Goal: Task Accomplishment & Management: Use online tool/utility

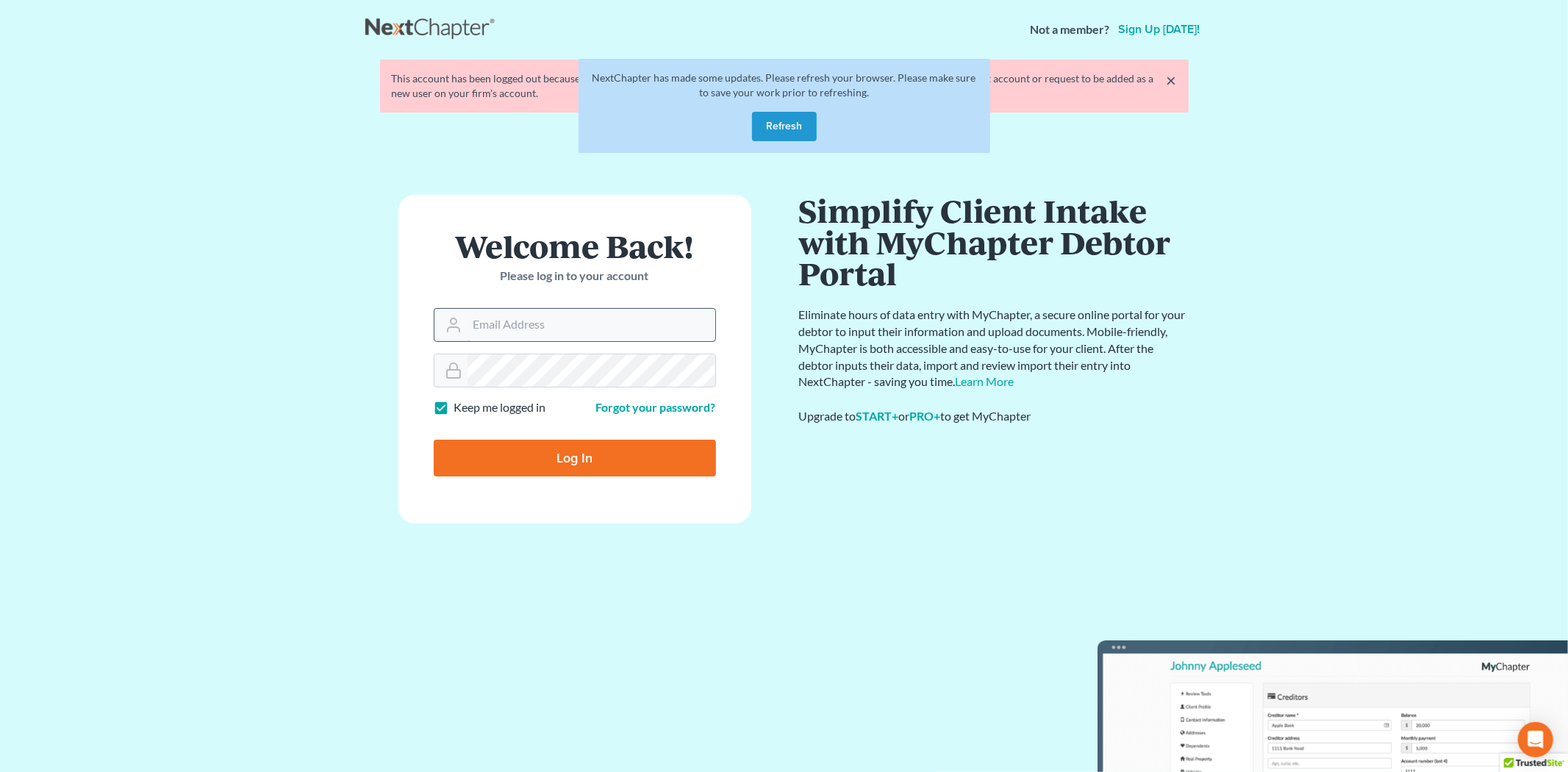
click at [518, 328] on input "Email Address" at bounding box center [591, 325] width 248 height 32
type input "[PERSON_NAME][EMAIL_ADDRESS][DOMAIN_NAME]"
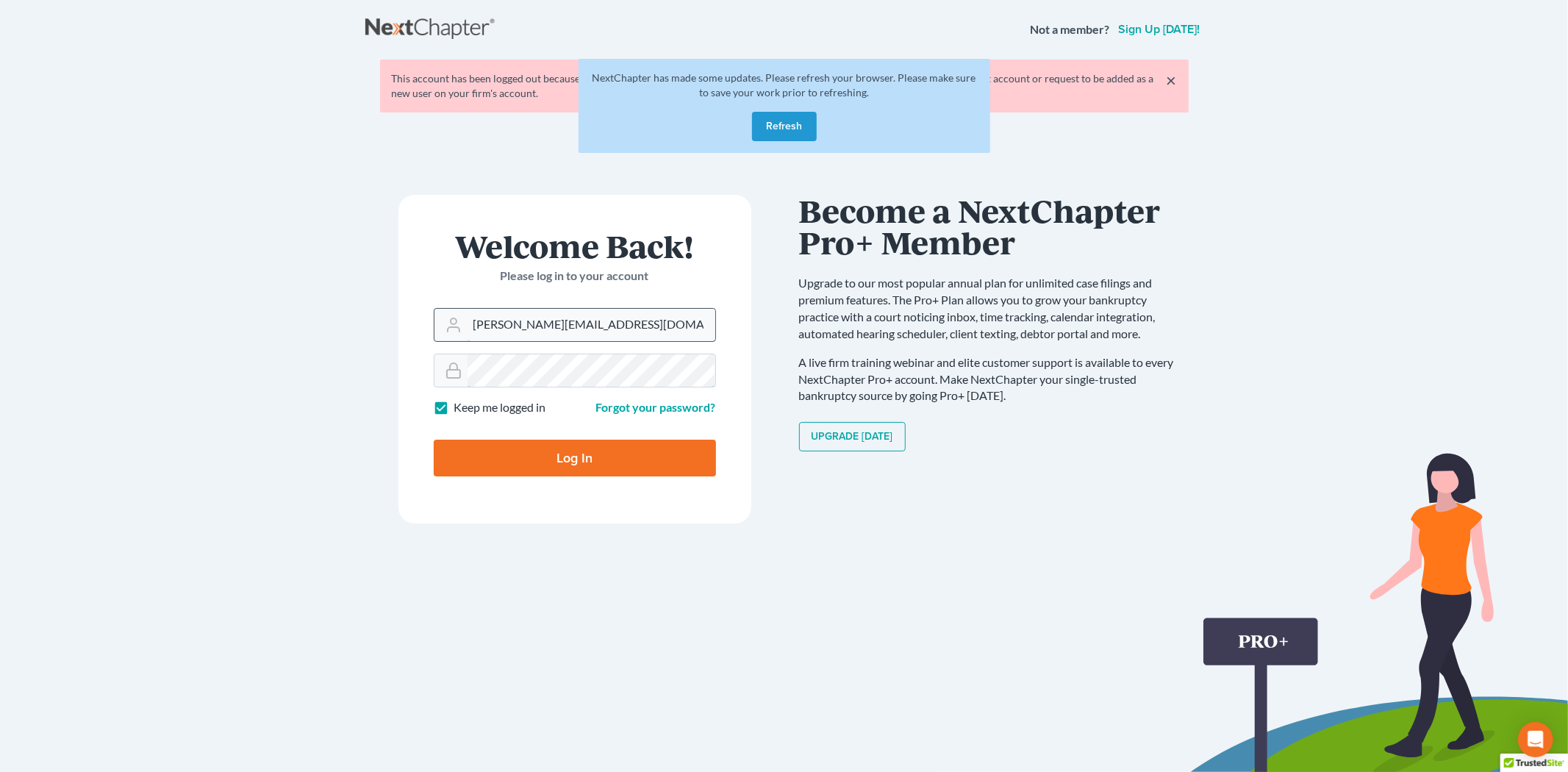
click at [434, 440] on input "Log In" at bounding box center [574, 458] width 282 height 37
type input "Thinking..."
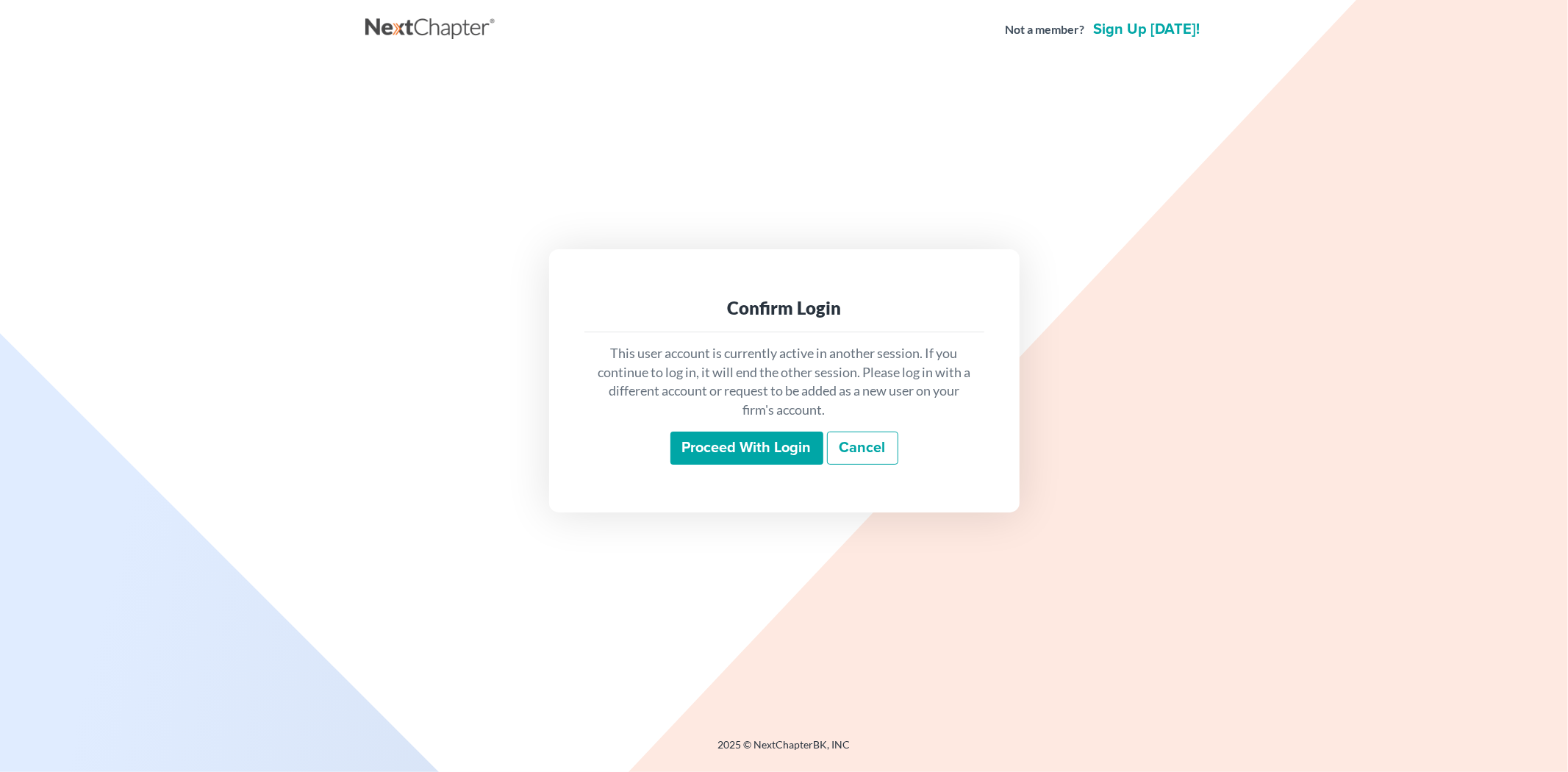
click at [744, 439] on input "Proceed with login" at bounding box center [747, 448] width 153 height 34
